Goal: Task Accomplishment & Management: Manage account settings

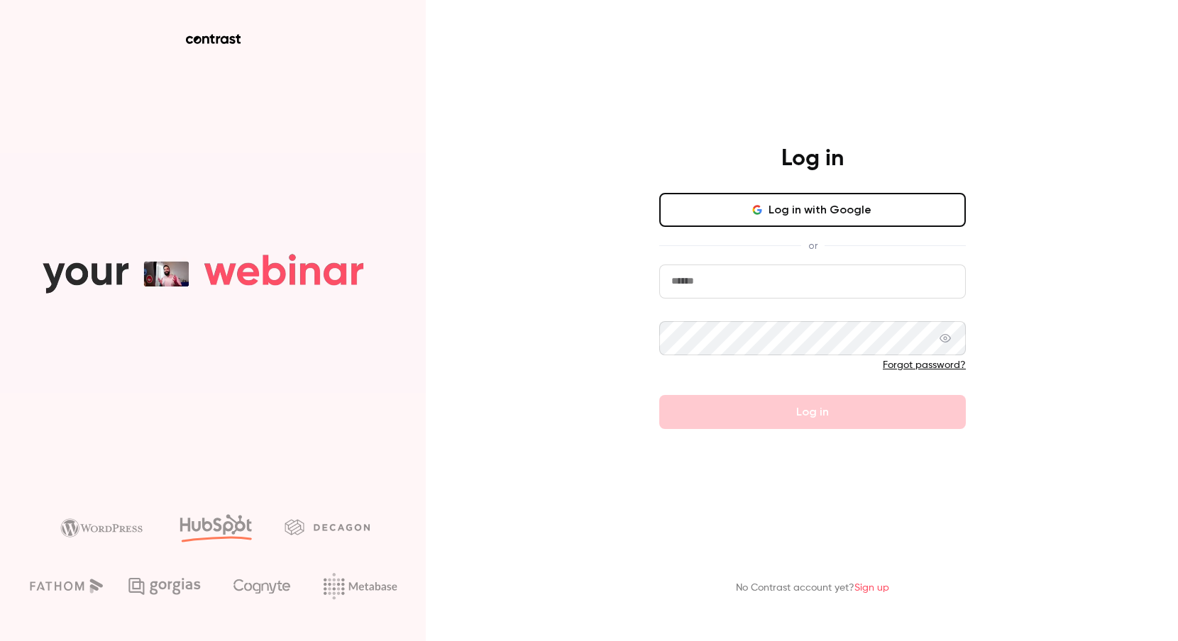
type input "**********"
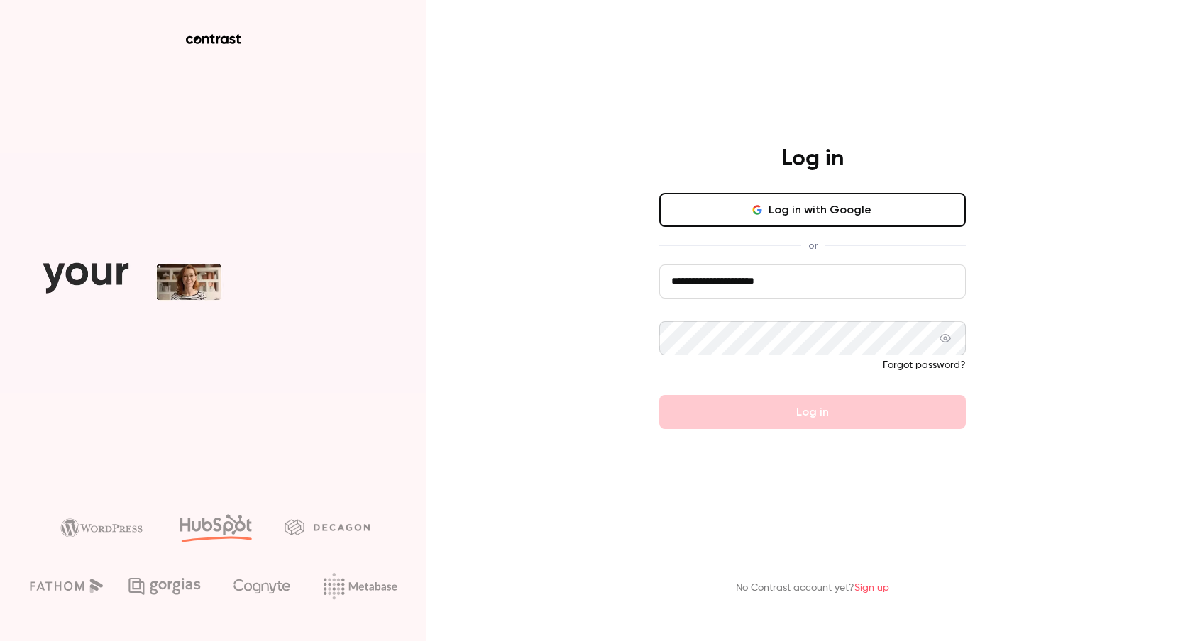
click at [754, 408] on form "**********" at bounding box center [812, 347] width 307 height 165
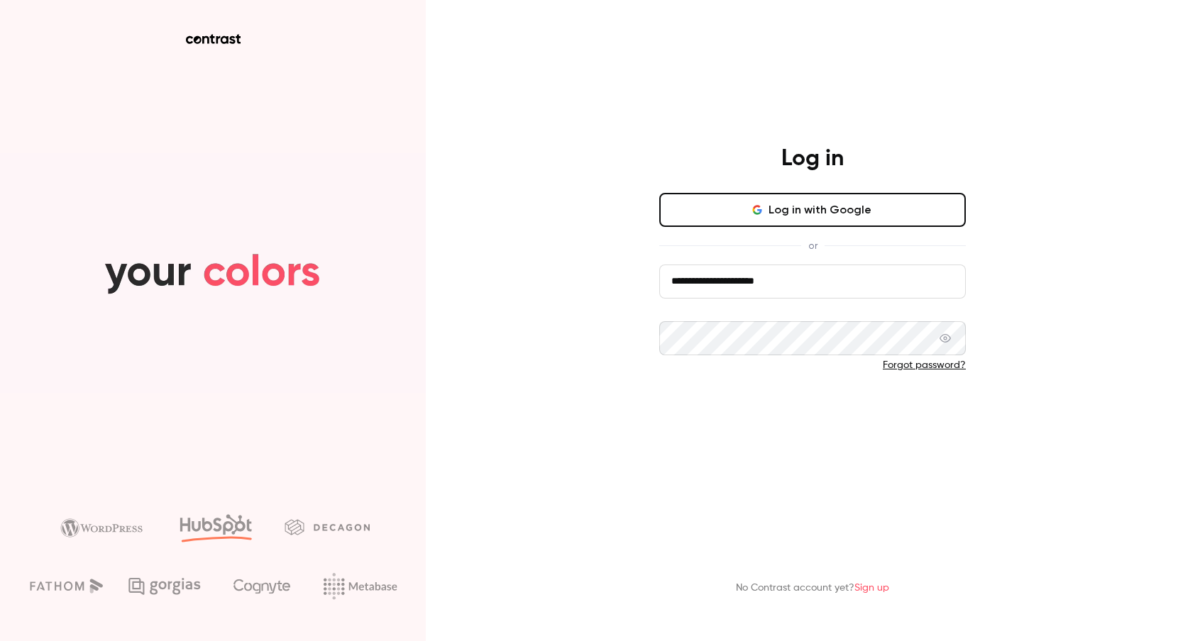
click at [760, 416] on button "Log in" at bounding box center [812, 412] width 307 height 34
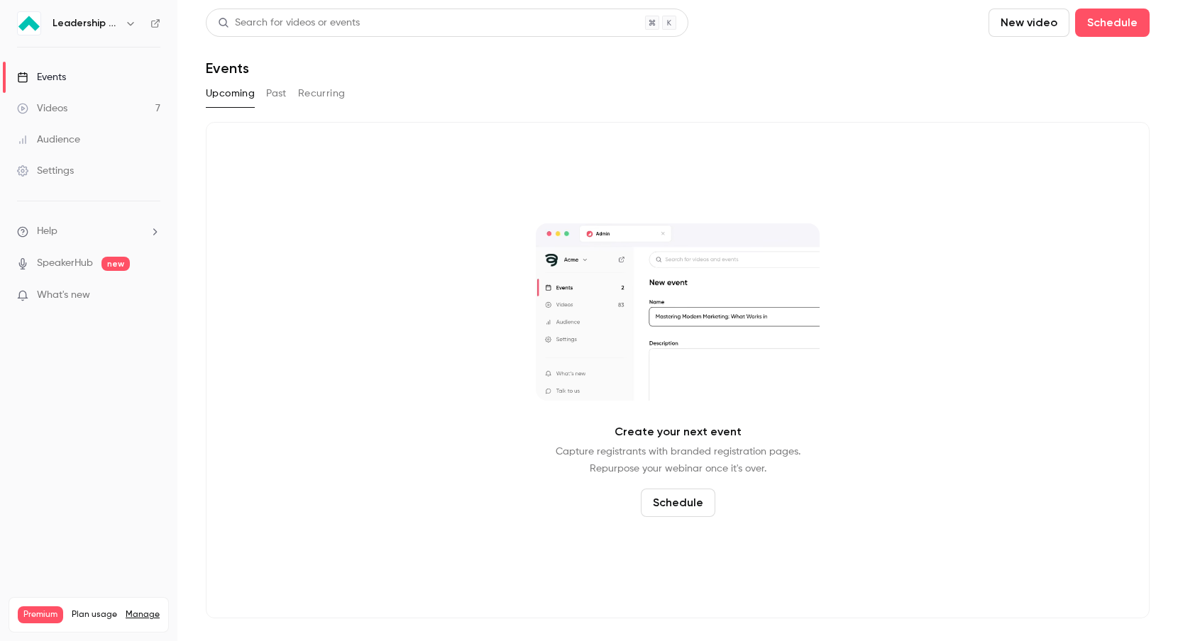
click at [27, 74] on icon at bounding box center [22, 77] width 11 height 11
click at [116, 27] on h6 "Leadership Strategies" at bounding box center [86, 23] width 67 height 14
click at [126, 22] on icon "button" at bounding box center [130, 23] width 11 height 11
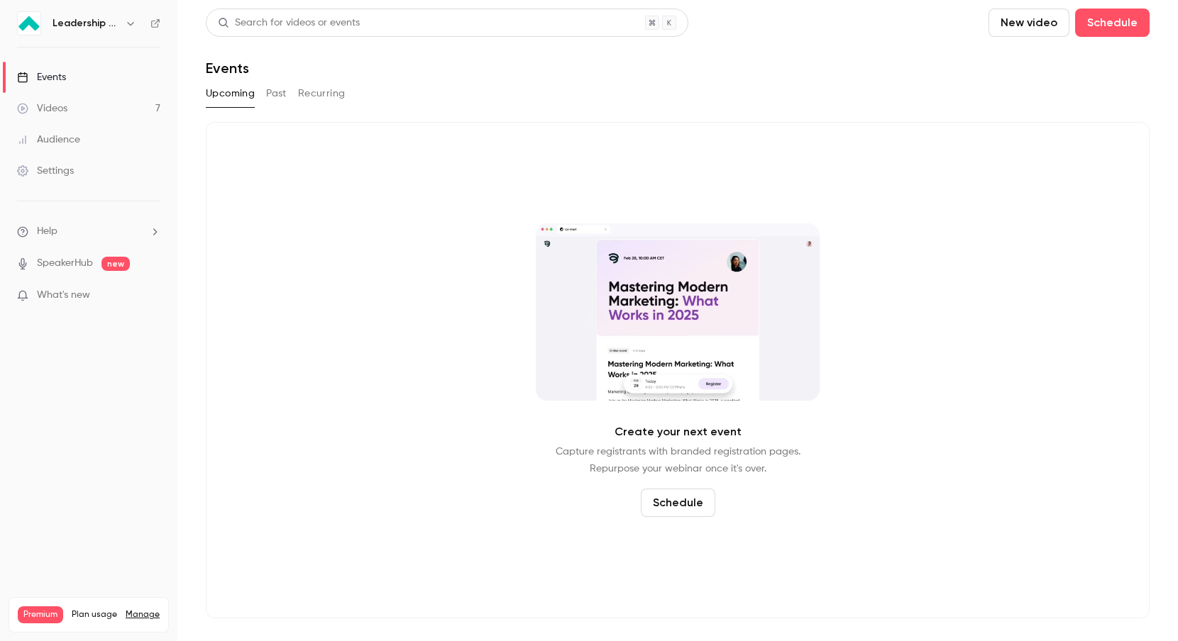
click at [131, 24] on icon "button" at bounding box center [130, 24] width 6 height 4
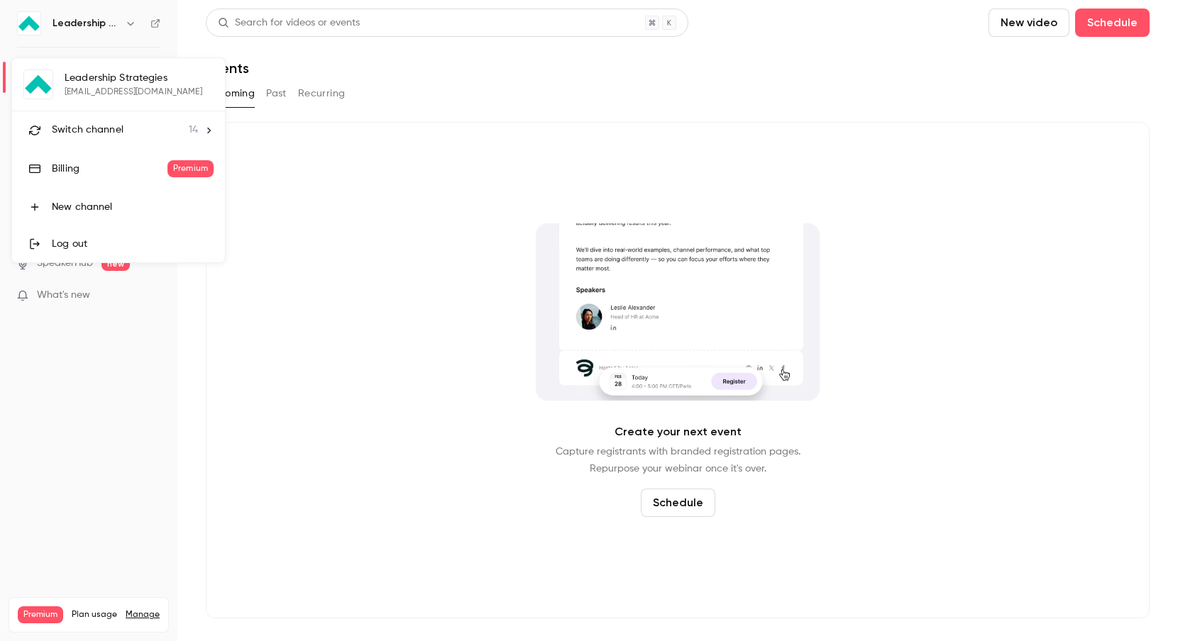
click at [171, 123] on div "Switch channel 14" at bounding box center [125, 130] width 146 height 15
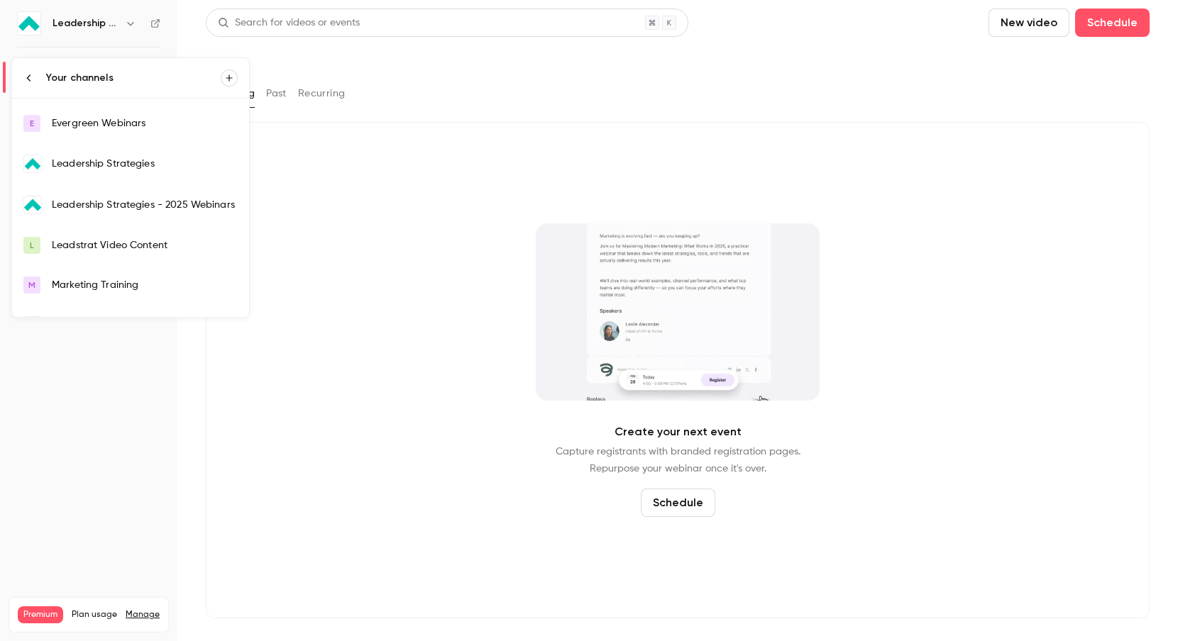
scroll to position [201, 0]
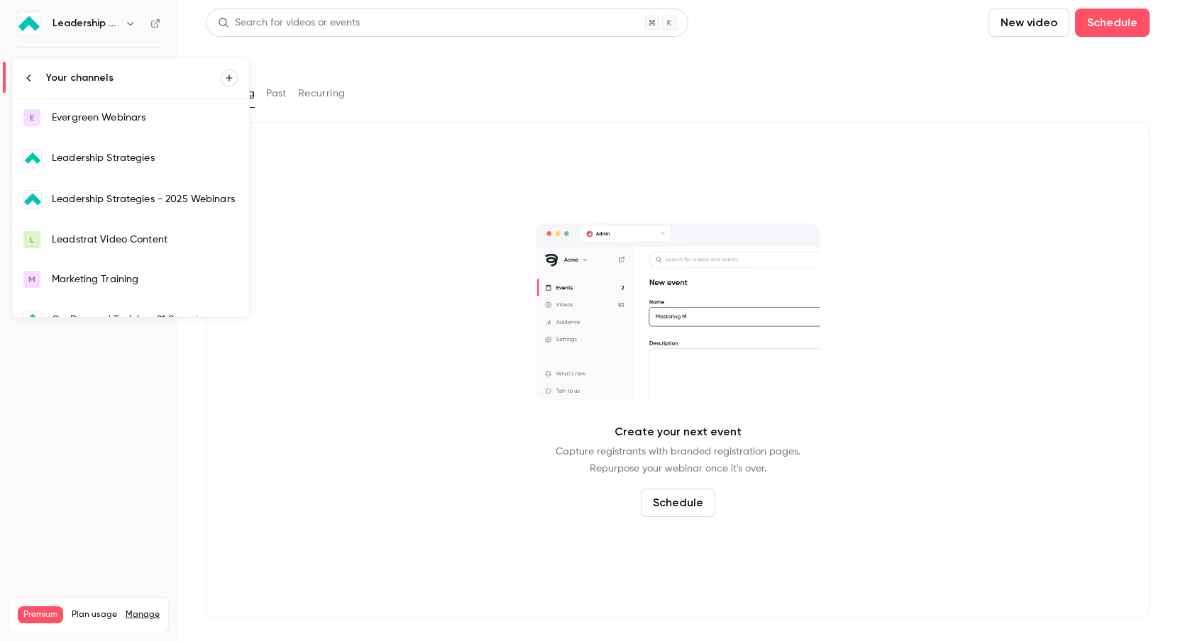
click at [179, 194] on div "Leadership Strategies - 2025 Webinars" at bounding box center [145, 199] width 186 height 14
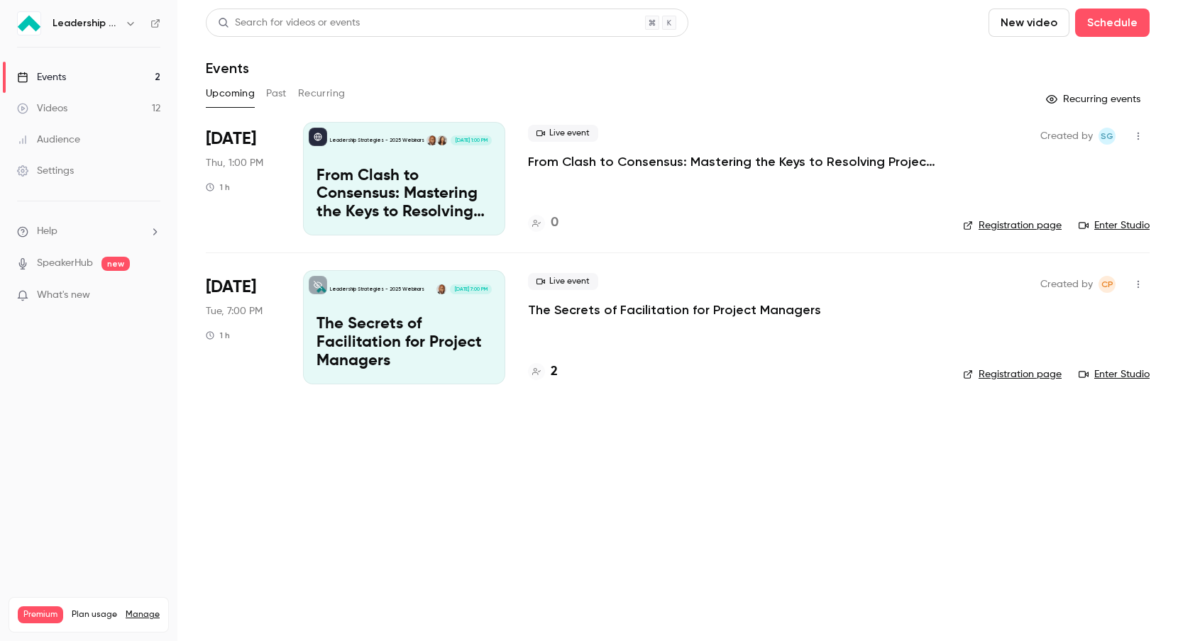
click at [678, 333] on div "Live event The Secrets of Facilitation for Project Managers 2" at bounding box center [734, 327] width 412 height 114
click at [679, 308] on p "The Secrets of Facilitation for Project Managers" at bounding box center [674, 310] width 293 height 17
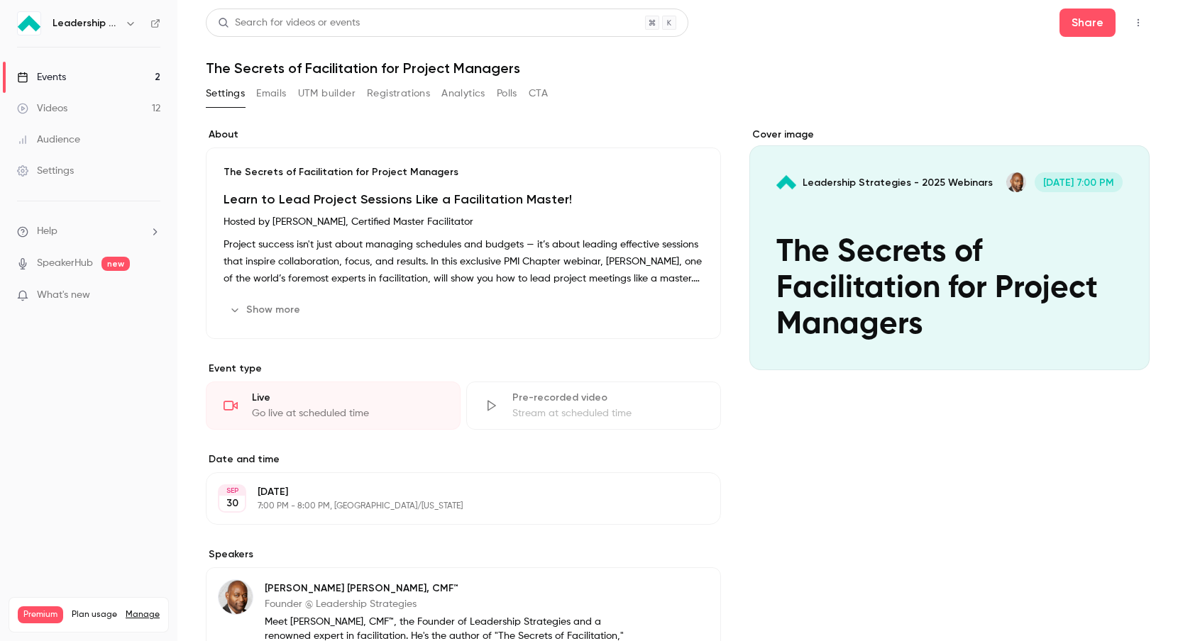
click at [408, 96] on button "Registrations" at bounding box center [398, 93] width 63 height 23
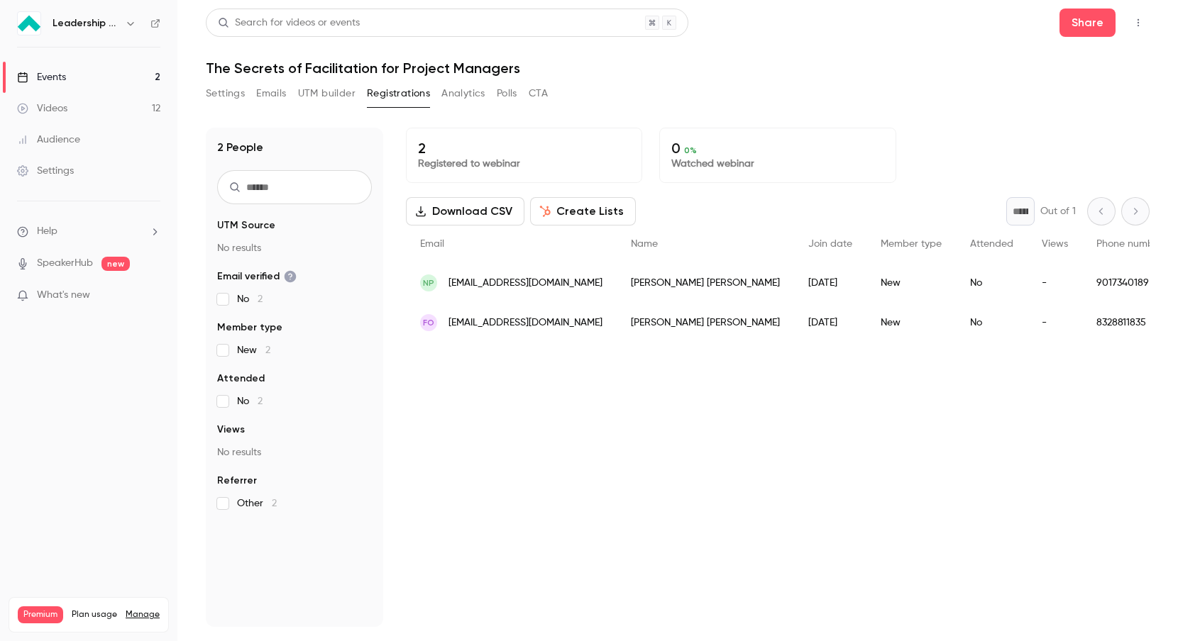
click at [224, 96] on button "Settings" at bounding box center [225, 93] width 39 height 23
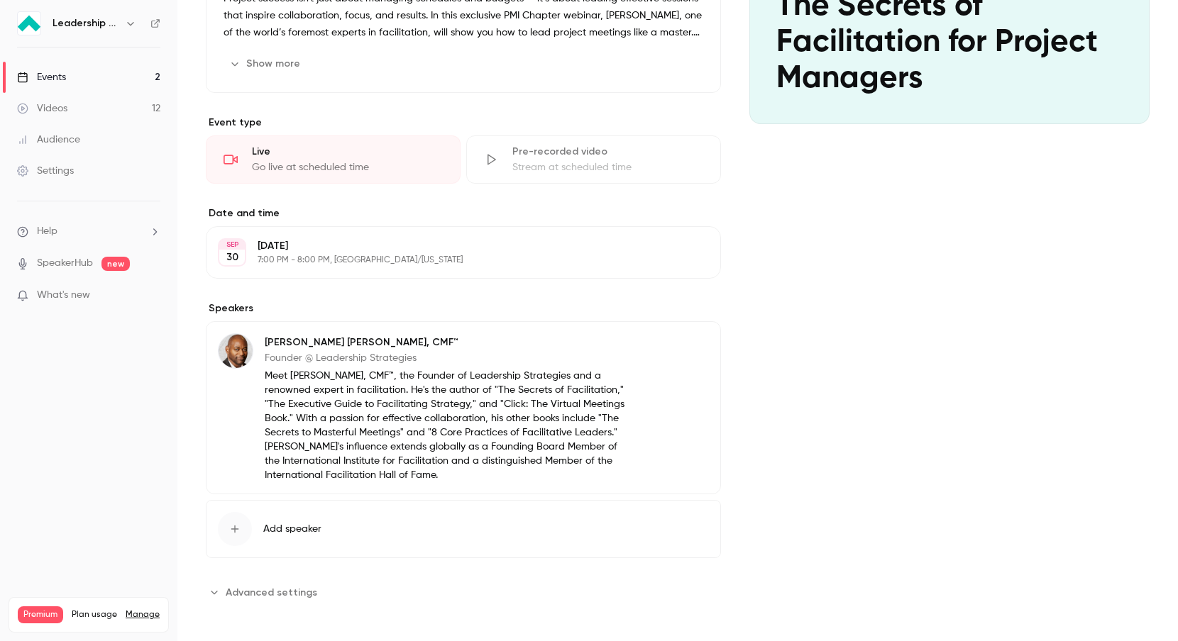
scroll to position [251, 0]
